Goal: Find specific page/section: Find specific page/section

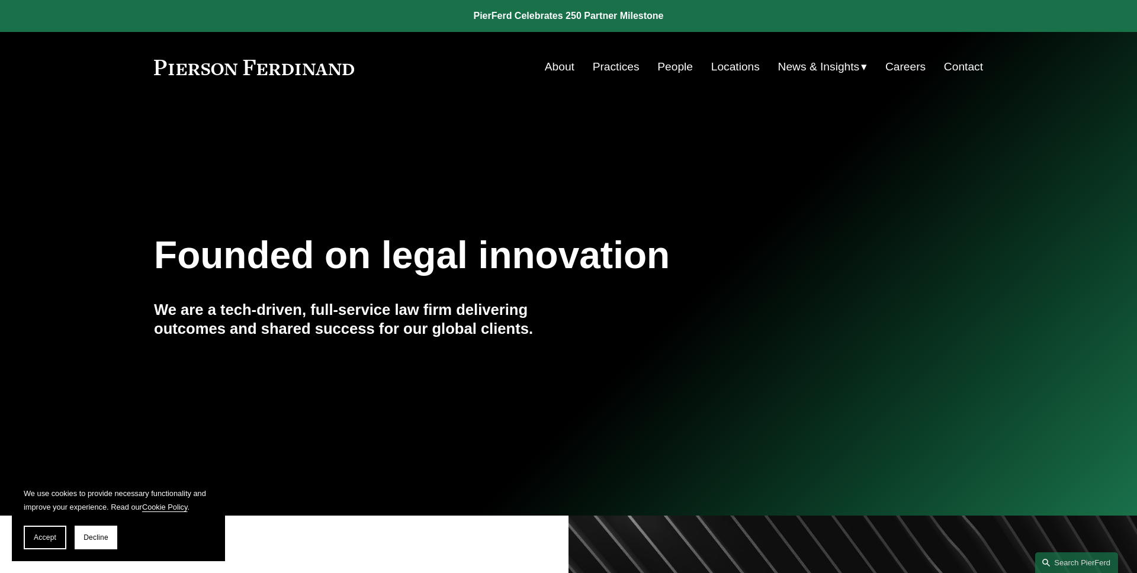
click at [40, 540] on span "Accept" at bounding box center [45, 538] width 23 height 8
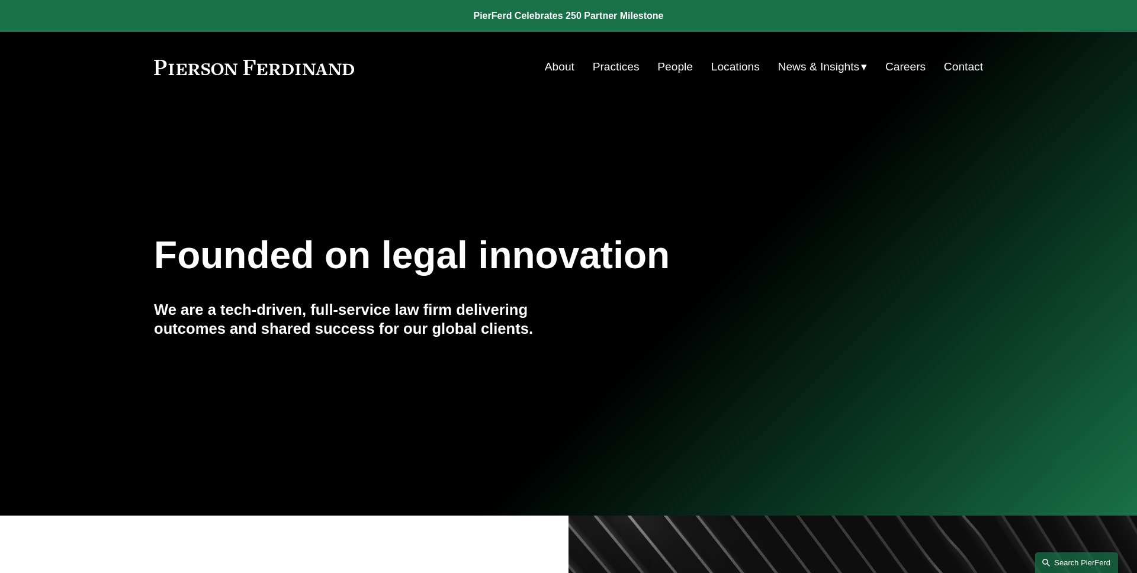
click at [1098, 560] on link "Search this site" at bounding box center [1077, 563] width 83 height 21
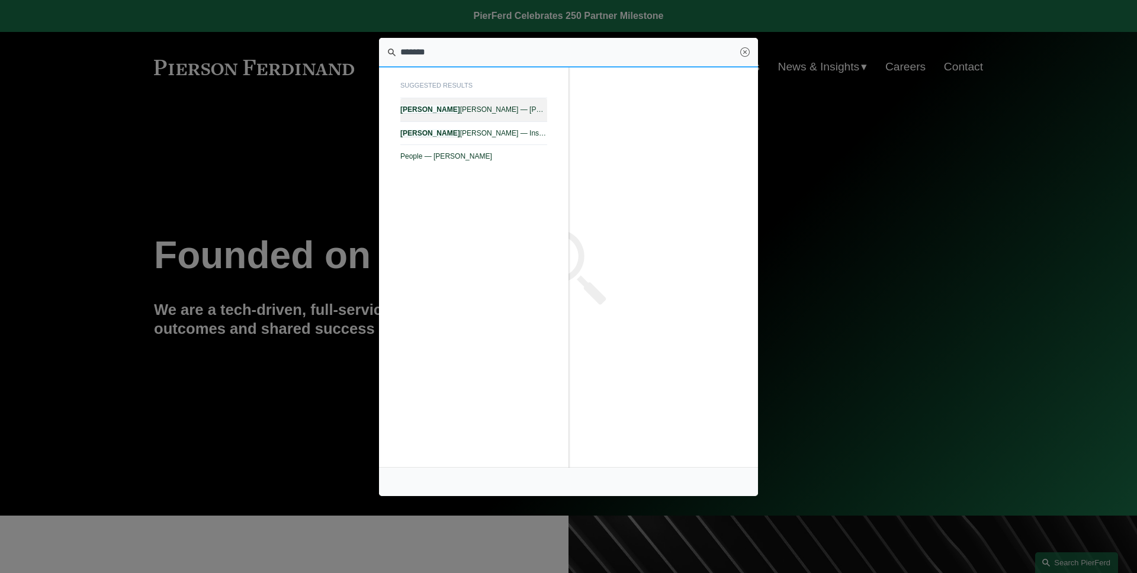
click at [479, 110] on span "[PERSON_NAME] — [PERSON_NAME] LLP" at bounding box center [473, 109] width 147 height 8
type input "*******"
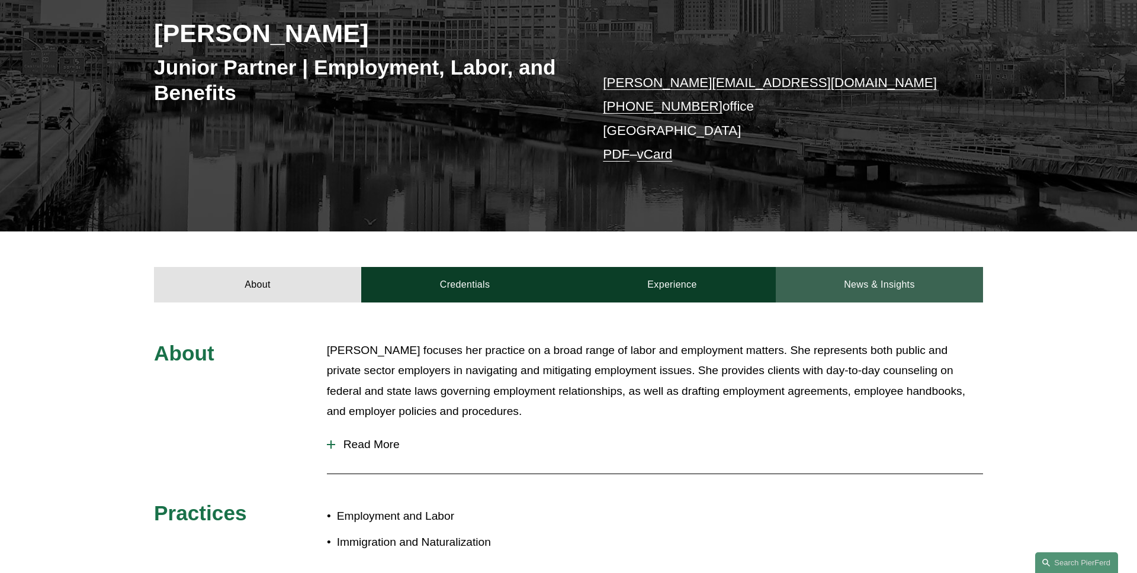
click at [931, 277] on link "News & Insights" at bounding box center [879, 285] width 207 height 36
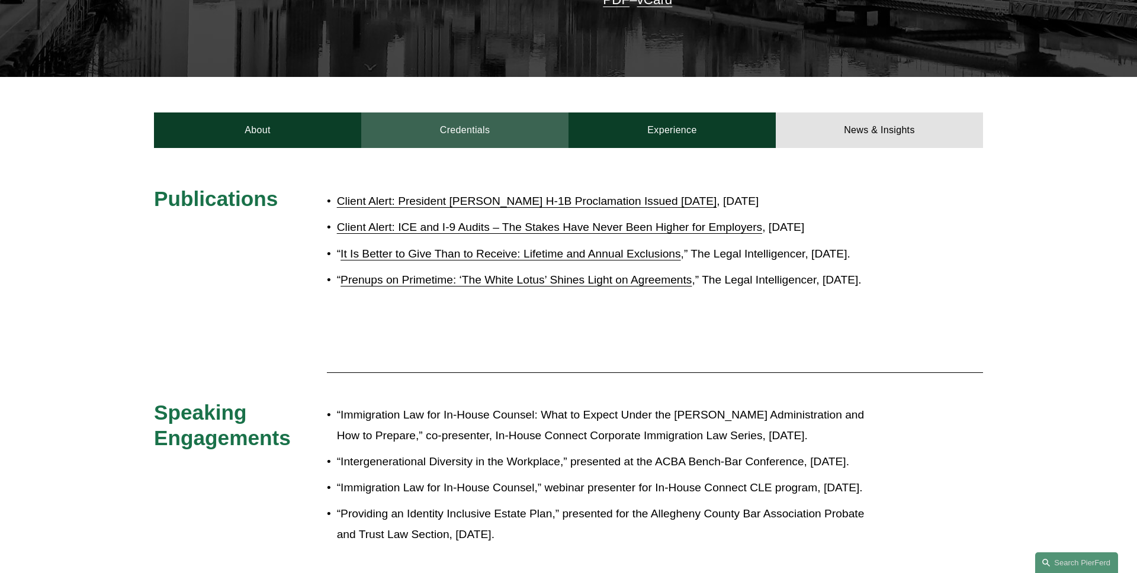
scroll to position [394, 0]
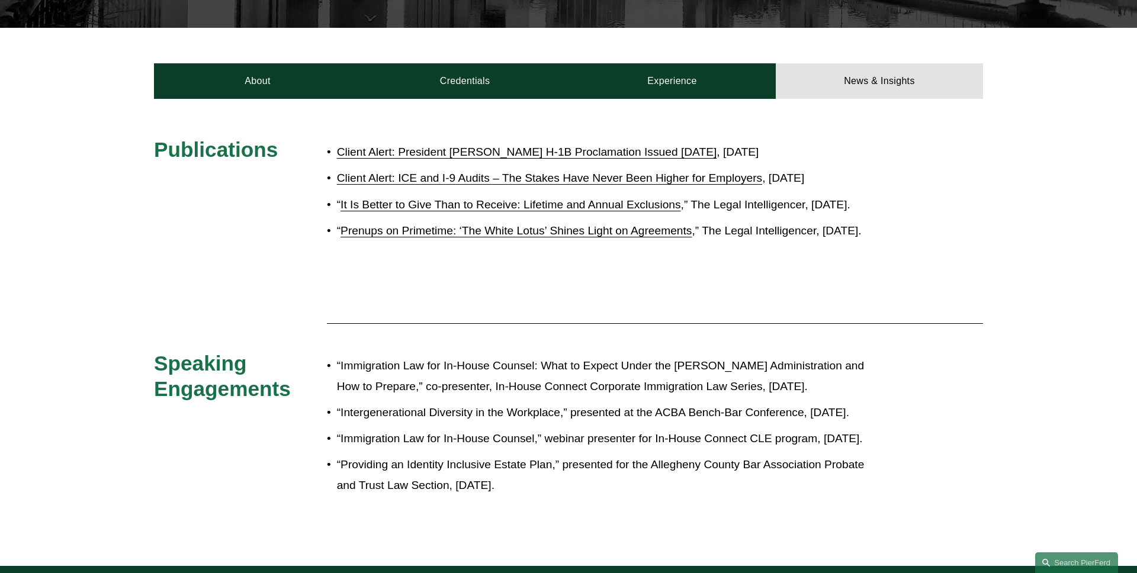
click at [562, 155] on link "Client Alert: President Trump’s H-1B Proclamation Issued Friday, September 19, …" at bounding box center [527, 152] width 380 height 12
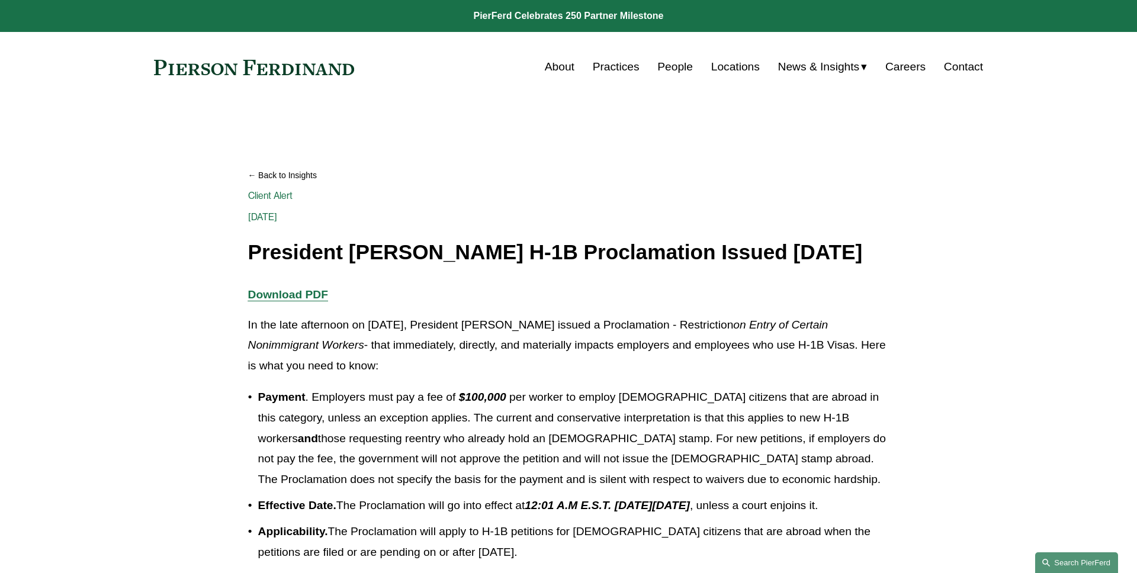
click at [1079, 562] on link "Search this site" at bounding box center [1077, 563] width 83 height 21
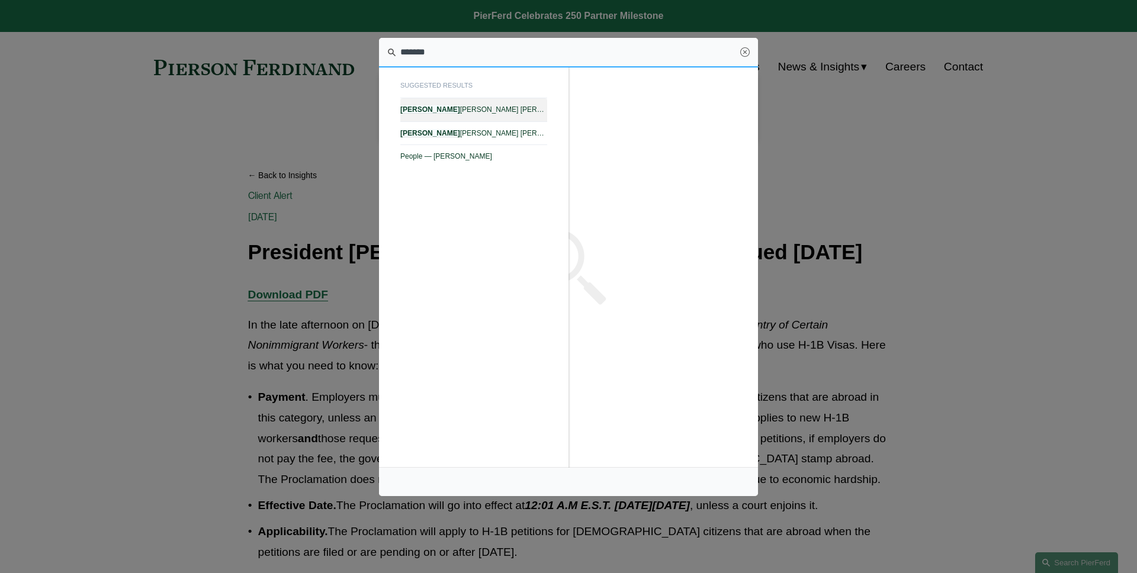
click at [525, 109] on span "Giovanni D. Antonucci Di Cesare — Pierson Ferdinand LLP" at bounding box center [473, 109] width 147 height 8
type input "*******"
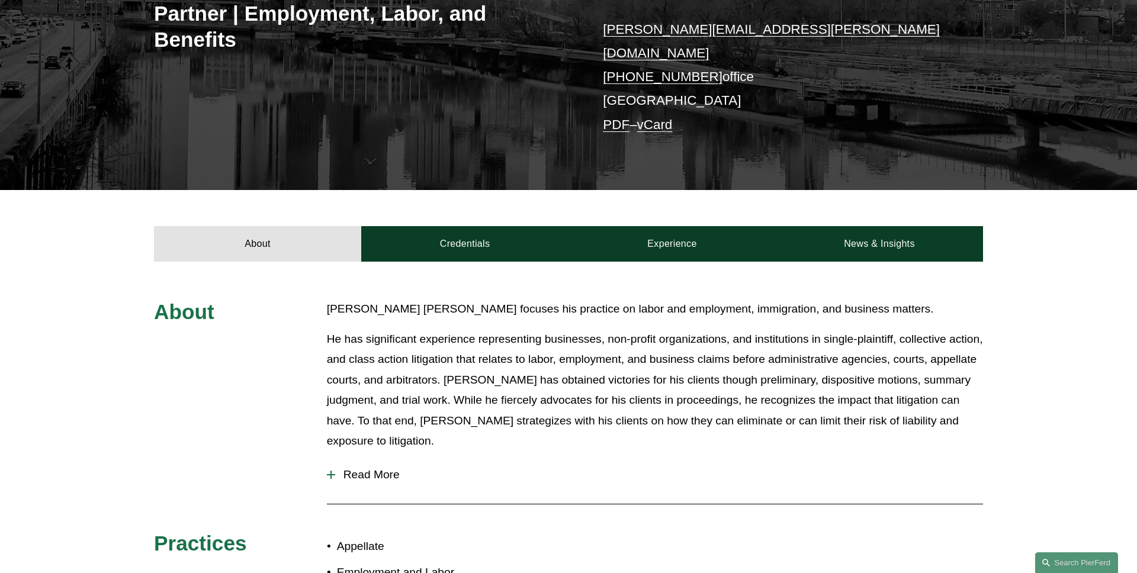
scroll to position [362, 0]
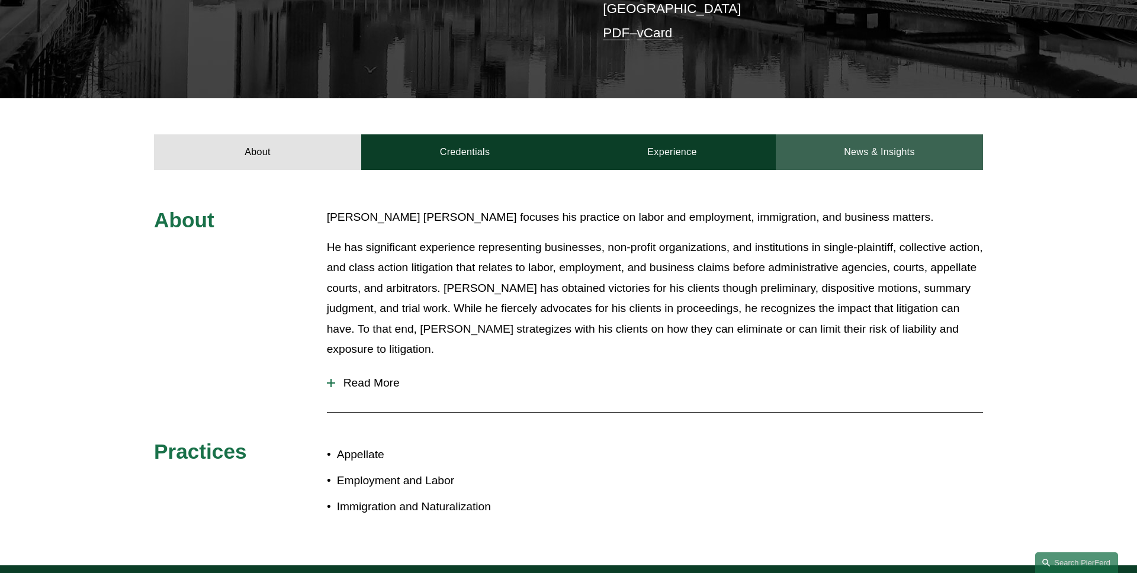
click at [897, 134] on link "News & Insights" at bounding box center [879, 152] width 207 height 36
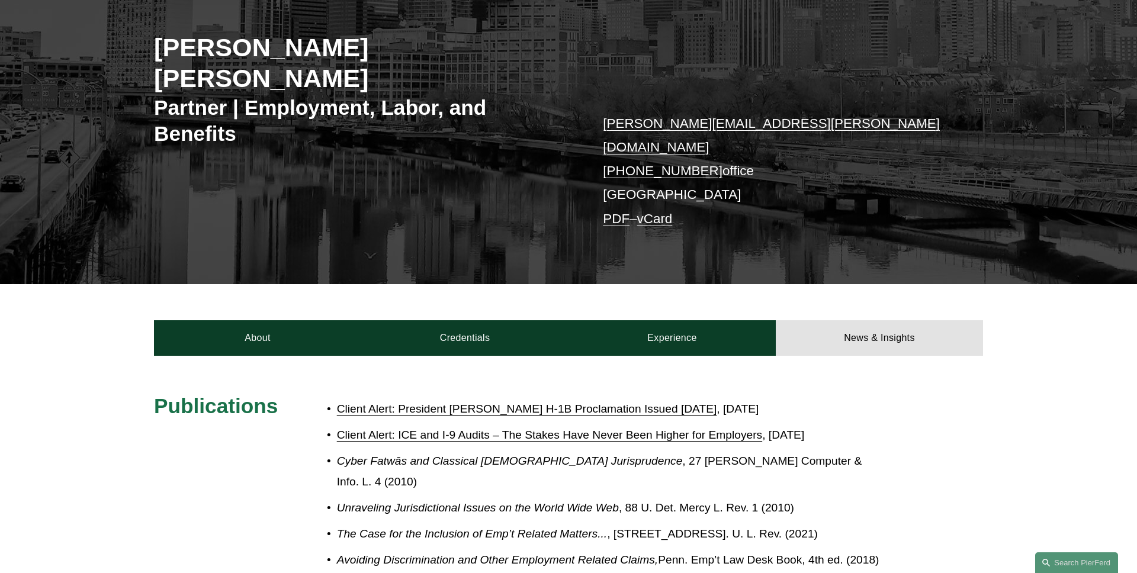
scroll to position [0, 0]
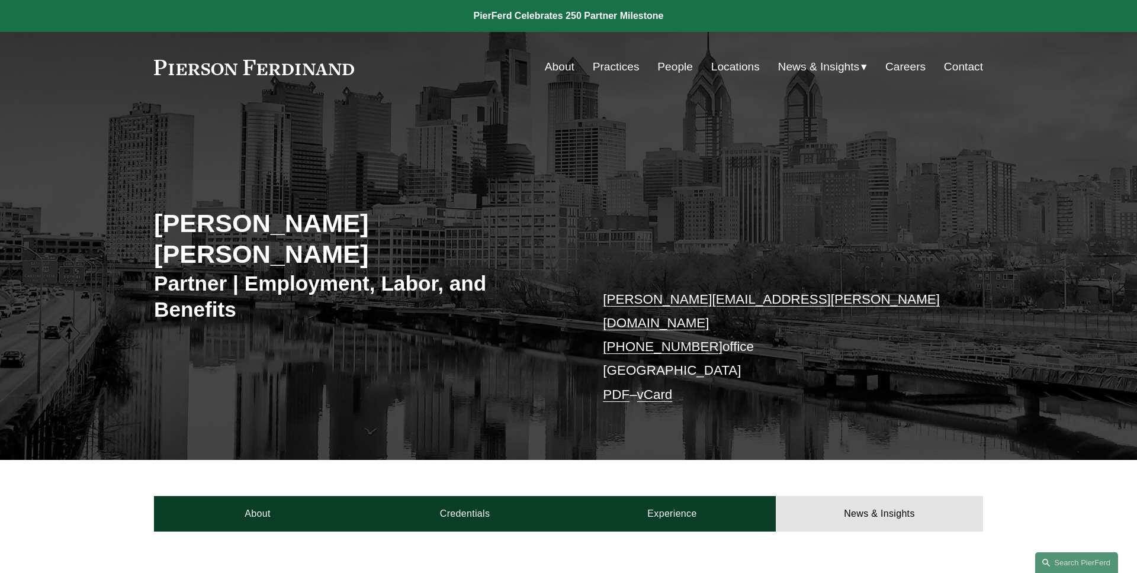
click at [91, 219] on div "Giovanni D. Antonucci Di Cesare Partner | Employment, Labor, and Benefits giova…" at bounding box center [568, 298] width 1137 height 324
